Goal: Transaction & Acquisition: Purchase product/service

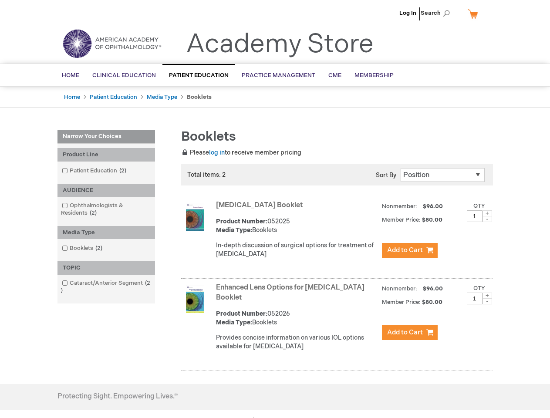
click at [438, 13] on span "Search" at bounding box center [437, 12] width 33 height 17
click at [106, 155] on div "Product Line" at bounding box center [107, 155] width 98 height 14
click at [106, 190] on div "AUDIENCE" at bounding box center [107, 191] width 98 height 14
click at [106, 233] on div "Media Type" at bounding box center [107, 233] width 98 height 14
click at [106, 268] on div "TOPIC" at bounding box center [107, 268] width 98 height 14
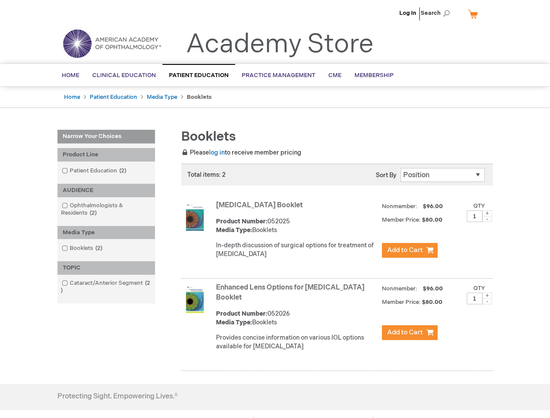
click at [487, 213] on span at bounding box center [488, 213] width 10 height 6
click at [487, 219] on span at bounding box center [488, 219] width 10 height 6
type input "1"
click at [487, 296] on span at bounding box center [488, 296] width 10 height 6
click at [487, 301] on span at bounding box center [488, 301] width 10 height 6
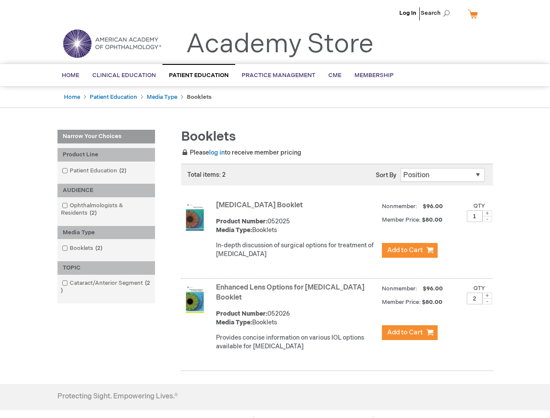
type input "1"
